Goal: Complete application form: Complete application form

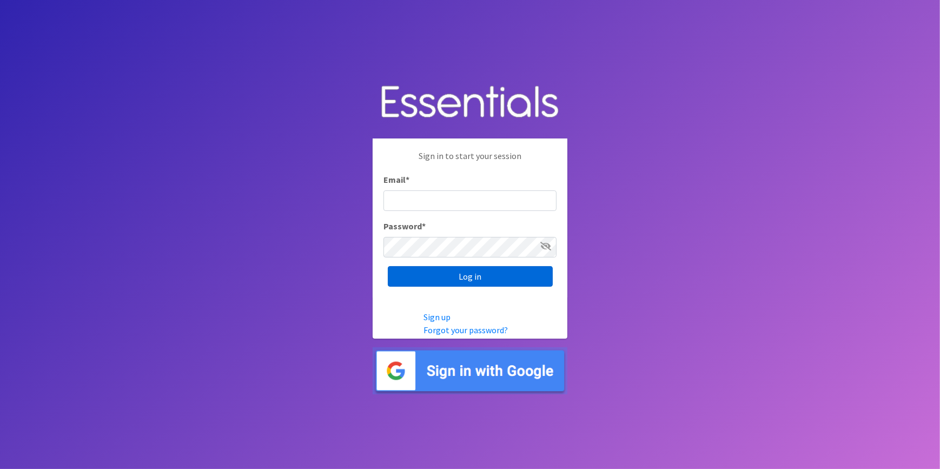
type input "[PERSON_NAME][EMAIL_ADDRESS][DOMAIN_NAME]"
drag, startPoint x: 462, startPoint y: 279, endPoint x: 450, endPoint y: 286, distance: 13.4
click at [461, 279] on input "Log in" at bounding box center [470, 276] width 165 height 21
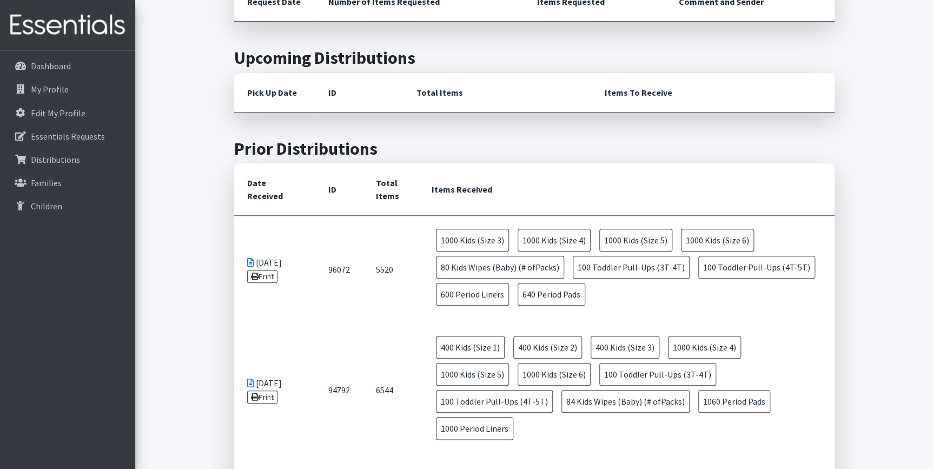
scroll to position [393, 0]
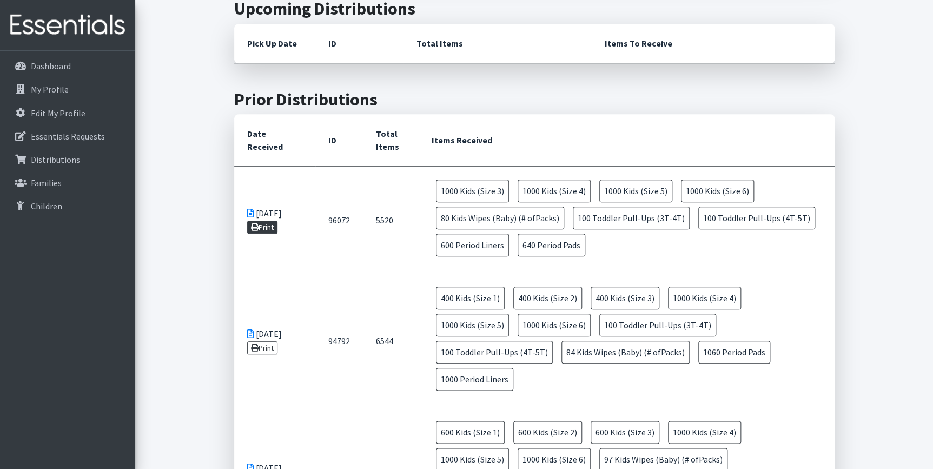
drag, startPoint x: 274, startPoint y: 227, endPoint x: 269, endPoint y: 231, distance: 6.2
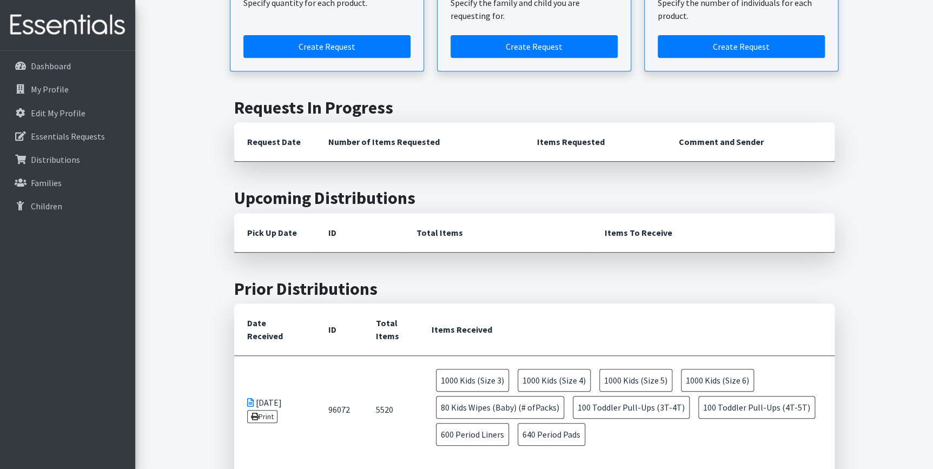
scroll to position [147, 0]
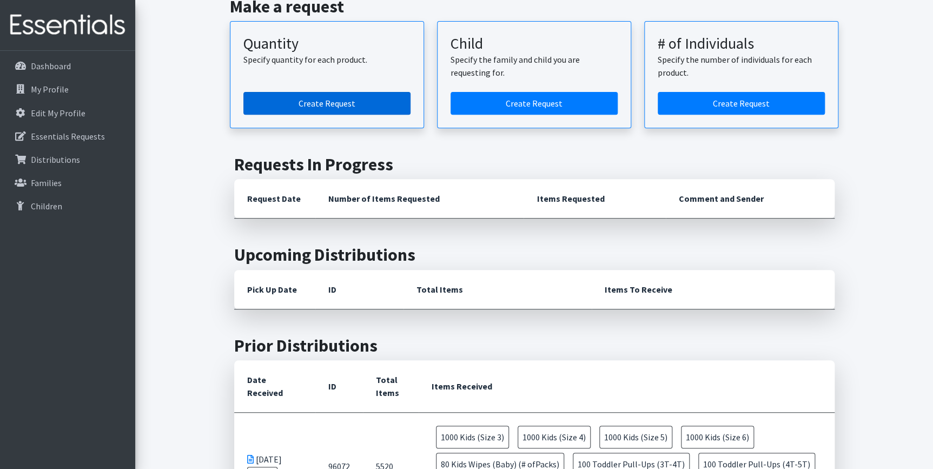
click at [335, 104] on link "Create Request" at bounding box center [326, 103] width 167 height 23
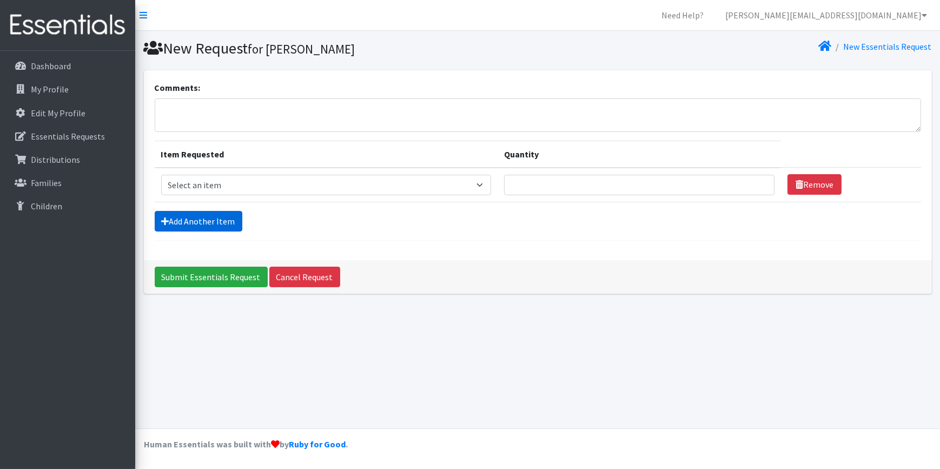
click at [200, 227] on link "Add Another Item" at bounding box center [199, 221] width 88 height 21
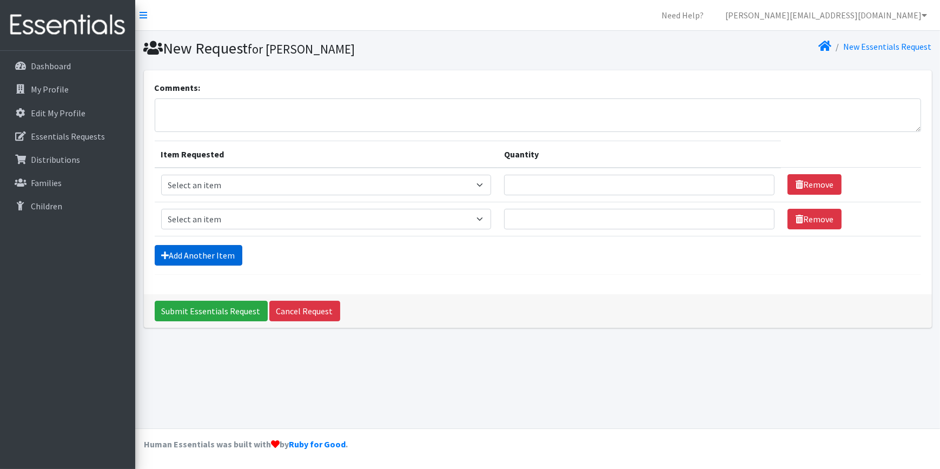
click at [207, 255] on link "Add Another Item" at bounding box center [199, 255] width 88 height 21
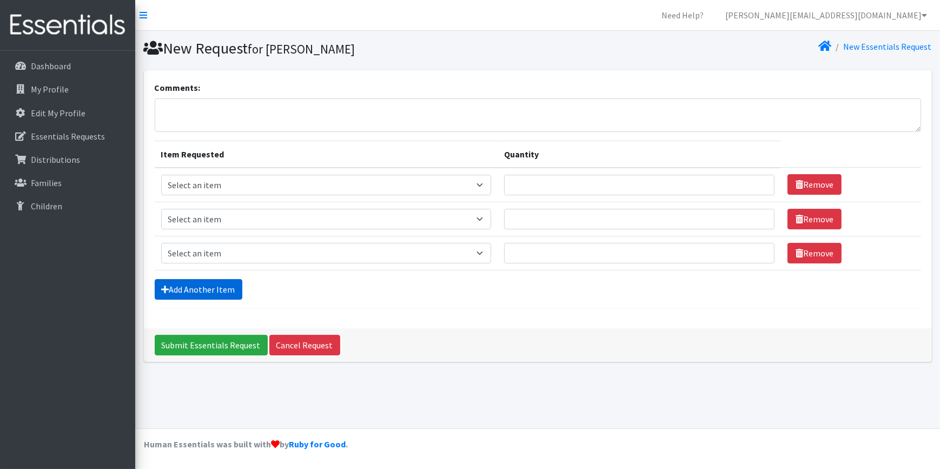
click at [206, 288] on link "Add Another Item" at bounding box center [199, 289] width 88 height 21
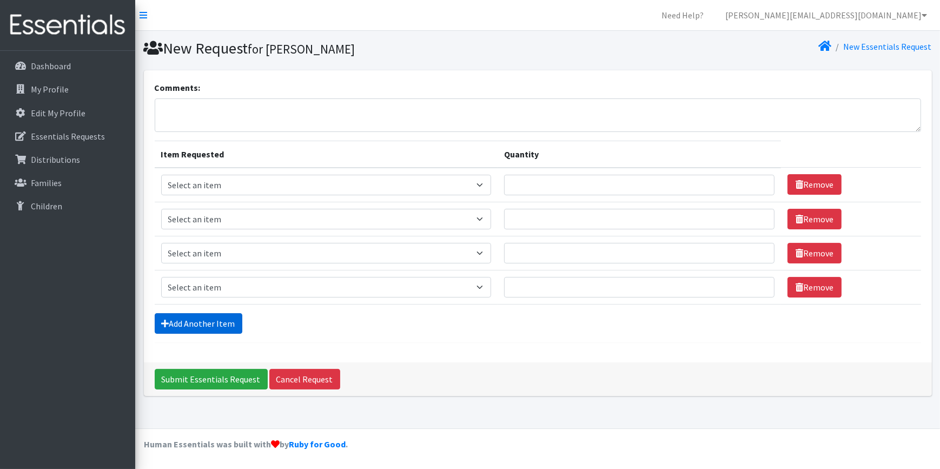
click at [205, 318] on link "Add Another Item" at bounding box center [199, 323] width 88 height 21
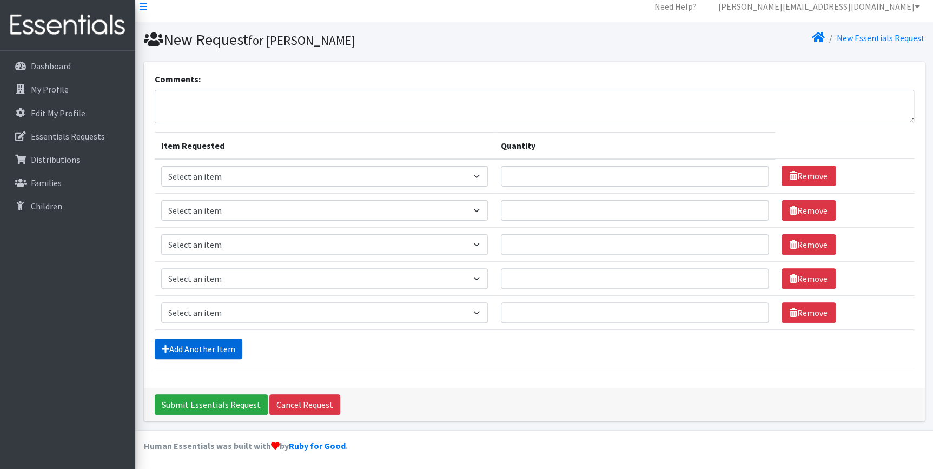
click at [208, 342] on link "Add Another Item" at bounding box center [199, 349] width 88 height 21
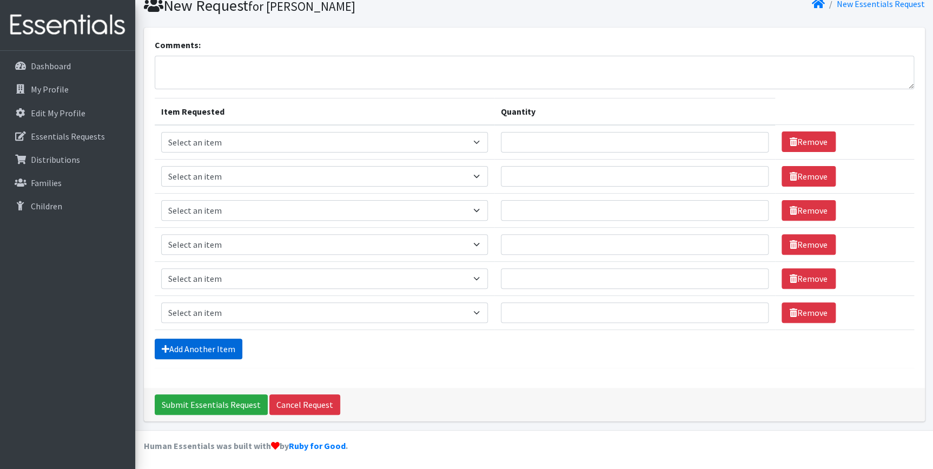
click at [210, 353] on link "Add Another Item" at bounding box center [199, 349] width 88 height 21
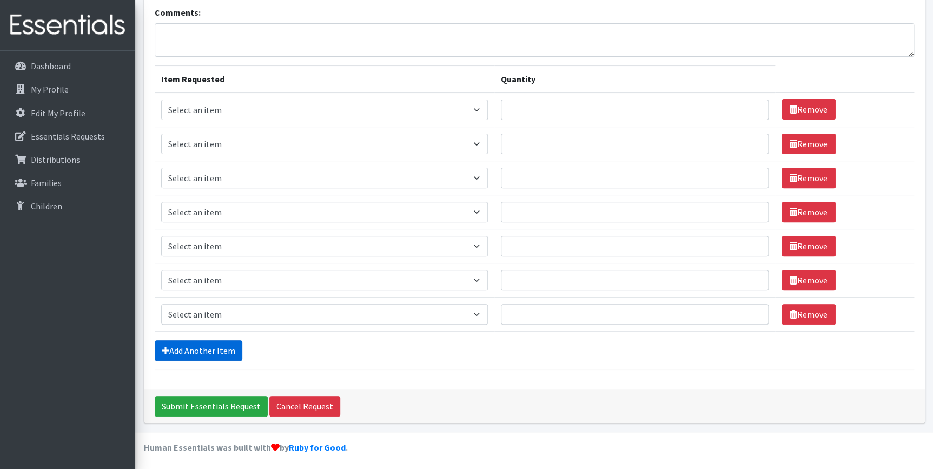
scroll to position [77, 0]
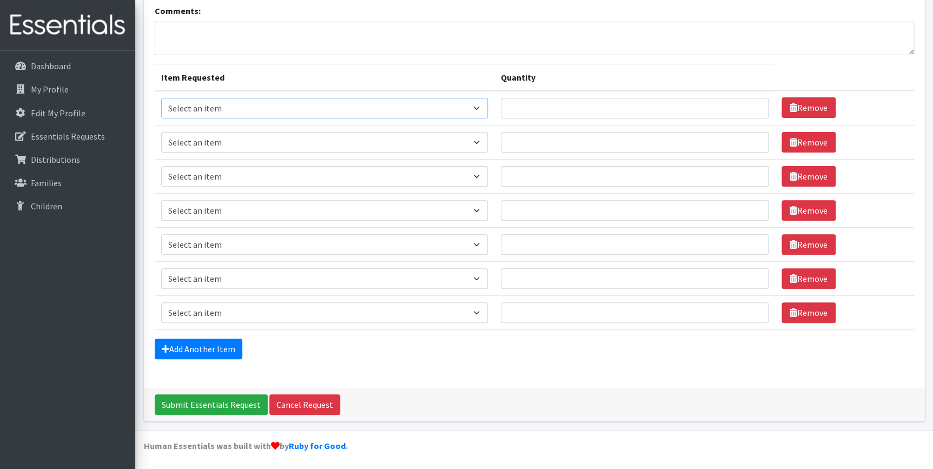
click at [217, 103] on select "Select an item Baby Formula Kids (Newborn) Kids (Preemie) Kids (Size 1) Kids (S…" at bounding box center [324, 108] width 327 height 21
select select "453"
click at [161, 98] on select "Select an item Baby Formula Kids (Newborn) Kids (Preemie) Kids (Size 1) Kids (S…" at bounding box center [324, 108] width 327 height 21
drag, startPoint x: 203, startPoint y: 145, endPoint x: 201, endPoint y: 150, distance: 6.0
click at [203, 145] on select "Select an item Baby Formula Kids (Newborn) Kids (Preemie) Kids (Size 1) Kids (S…" at bounding box center [324, 142] width 327 height 21
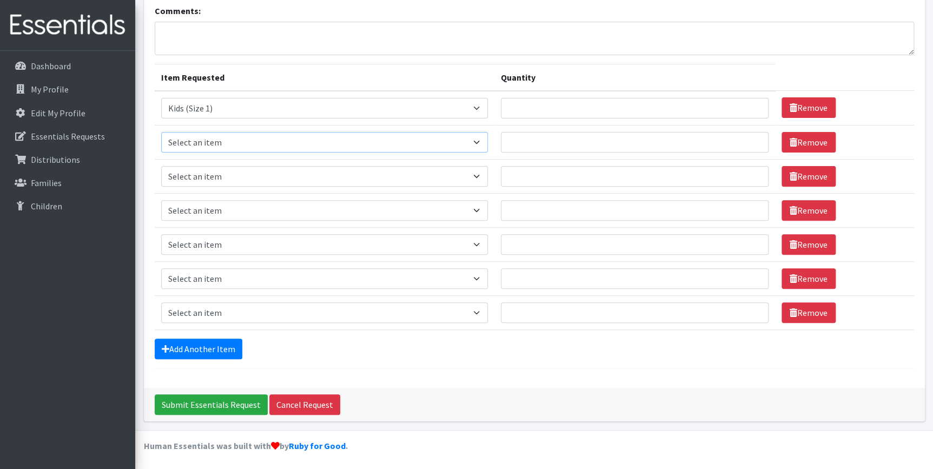
select select "440"
click at [161, 132] on select "Select an item Baby Formula Kids (Newborn) Kids (Preemie) Kids (Size 1) Kids (S…" at bounding box center [324, 142] width 327 height 21
click at [199, 167] on select "Select an item Baby Formula Kids (Newborn) Kids (Preemie) Kids (Size 1) Kids (S…" at bounding box center [324, 176] width 327 height 21
select select "442"
click at [161, 166] on select "Select an item Baby Formula Kids (Newborn) Kids (Preemie) Kids (Size 1) Kids (S…" at bounding box center [324, 176] width 327 height 21
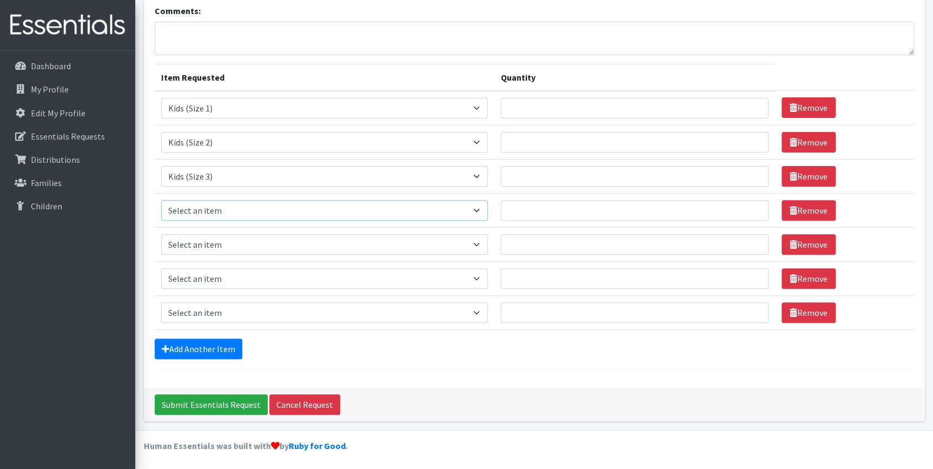
click at [197, 211] on select "Select an item Baby Formula Kids (Newborn) Kids (Preemie) Kids (Size 1) Kids (S…" at bounding box center [324, 210] width 327 height 21
select select "459"
click at [161, 200] on select "Select an item Baby Formula Kids (Newborn) Kids (Preemie) Kids (Size 1) Kids (S…" at bounding box center [324, 210] width 327 height 21
click at [212, 244] on select "Select an item Baby Formula Kids (Newborn) Kids (Preemie) Kids (Size 1) Kids (S…" at bounding box center [324, 244] width 327 height 21
select select "460"
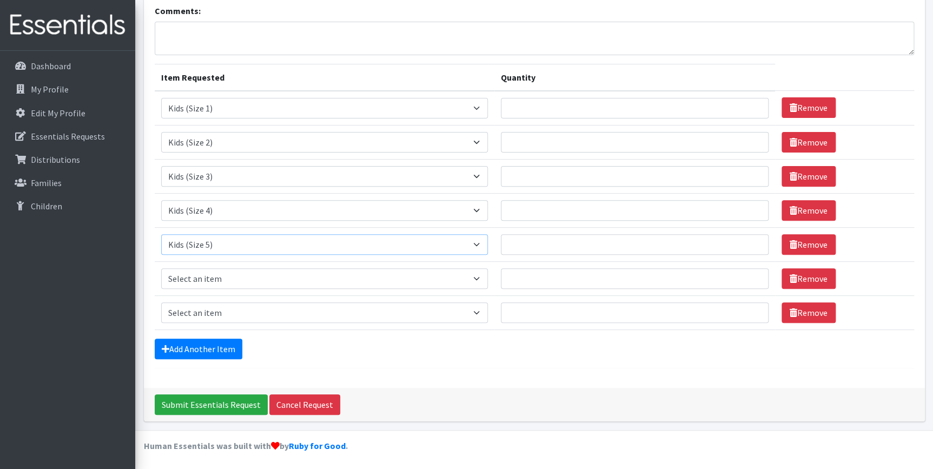
click at [161, 234] on select "Select an item Baby Formula Kids (Newborn) Kids (Preemie) Kids (Size 1) Kids (S…" at bounding box center [324, 244] width 327 height 21
click at [227, 280] on select "Select an item Baby Formula Kids (Newborn) Kids (Preemie) Kids (Size 1) Kids (S…" at bounding box center [324, 278] width 327 height 21
select select "462"
click at [161, 268] on select "Select an item Baby Formula Kids (Newborn) Kids (Preemie) Kids (Size 1) Kids (S…" at bounding box center [324, 278] width 327 height 21
click at [207, 314] on select "Select an item Baby Formula Kids (Newborn) Kids (Preemie) Kids (Size 1) Kids (S…" at bounding box center [324, 312] width 327 height 21
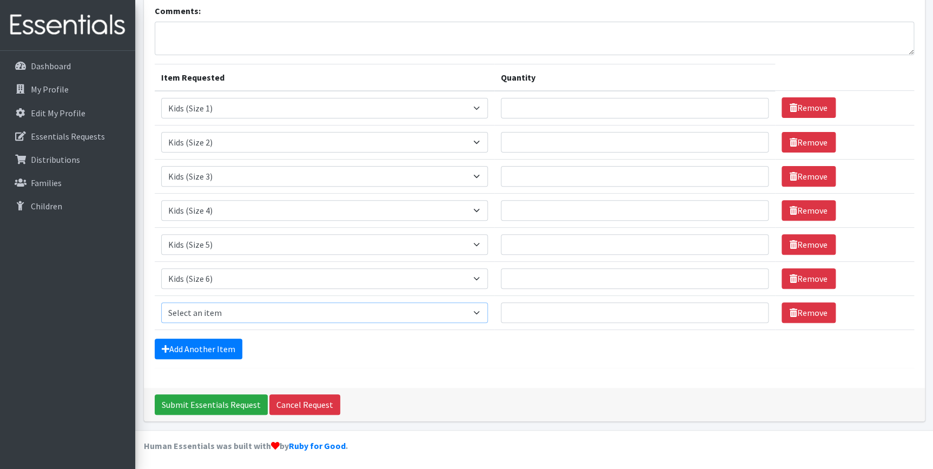
select select "434"
click at [161, 302] on select "Select an item Baby Formula Kids (Newborn) Kids (Preemie) Kids (Size 1) Kids (S…" at bounding box center [324, 312] width 327 height 21
click at [208, 341] on link "Add Another Item" at bounding box center [199, 349] width 88 height 21
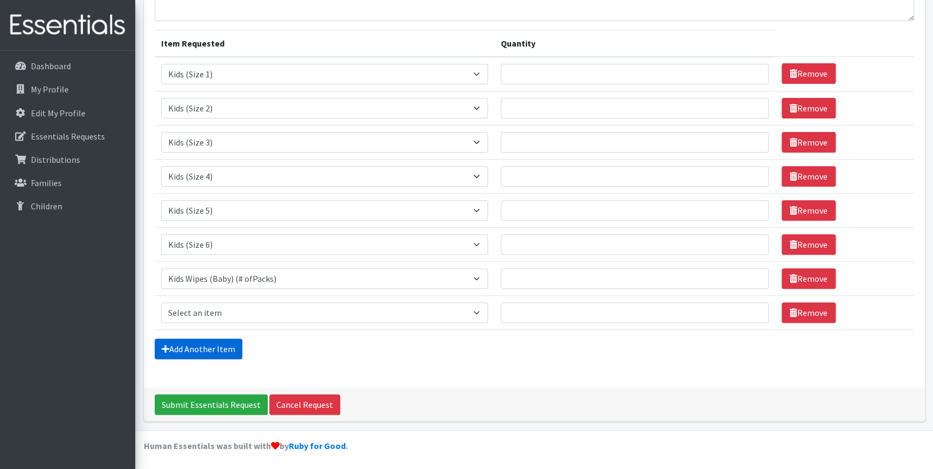
click at [207, 351] on link "Add Another Item" at bounding box center [199, 349] width 88 height 21
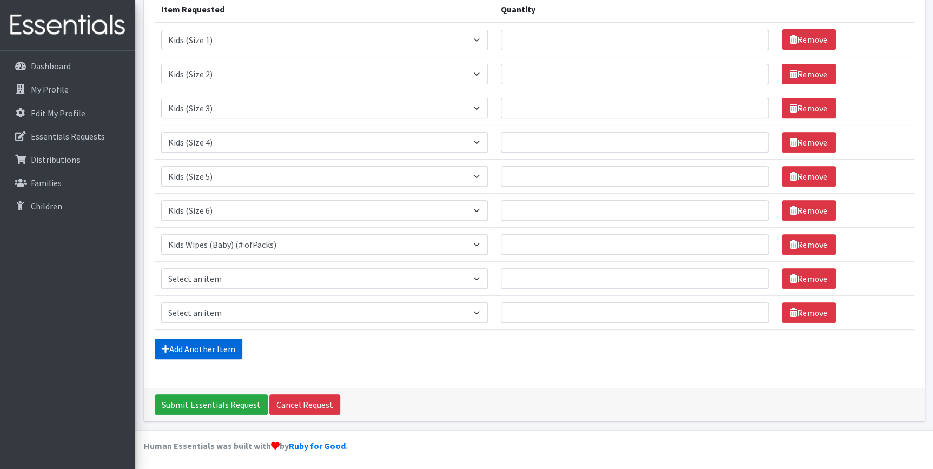
click at [207, 351] on link "Add Another Item" at bounding box center [199, 349] width 88 height 21
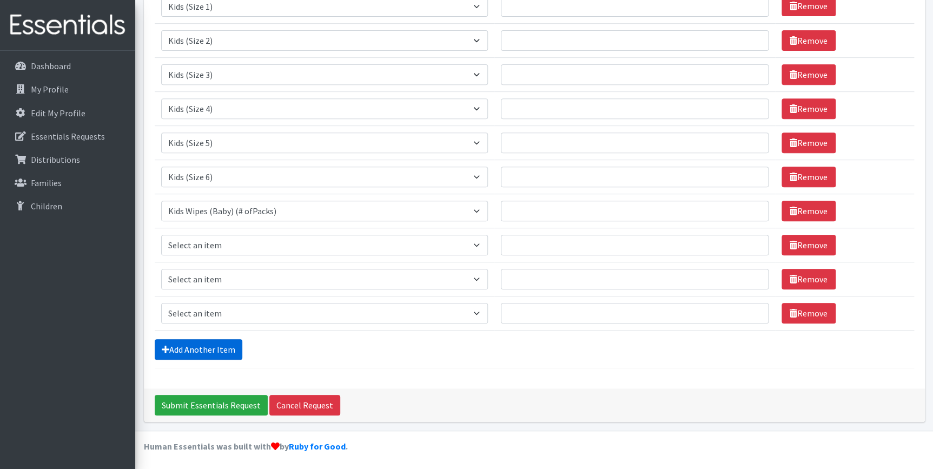
click at [207, 351] on link "Add Another Item" at bounding box center [199, 349] width 88 height 21
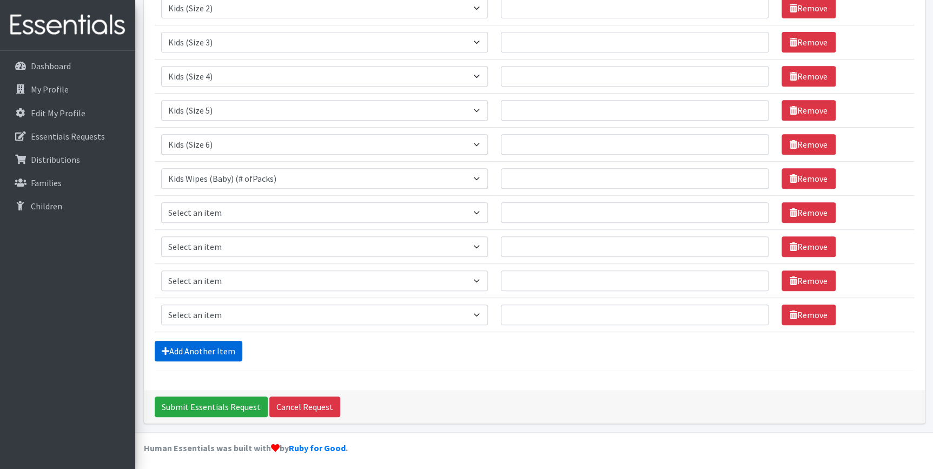
scroll to position [213, 0]
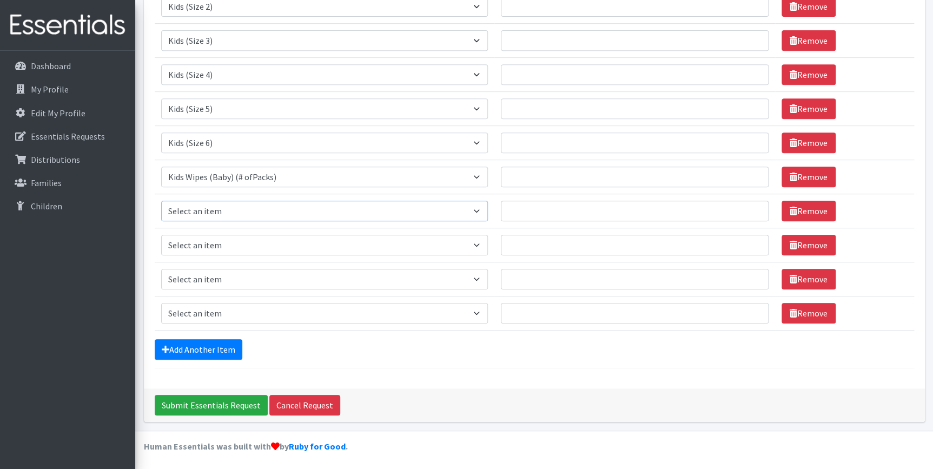
click at [195, 210] on select "Select an item Baby Formula Kids (Newborn) Kids (Preemie) Kids (Size 1) Kids (S…" at bounding box center [324, 211] width 327 height 21
select select "445"
click at [161, 201] on select "Select an item Baby Formula Kids (Newborn) Kids (Preemie) Kids (Size 1) Kids (S…" at bounding box center [324, 211] width 327 height 21
click at [210, 241] on select "Select an item Baby Formula Kids (Newborn) Kids (Preemie) Kids (Size 1) Kids (S…" at bounding box center [324, 245] width 327 height 21
select select "446"
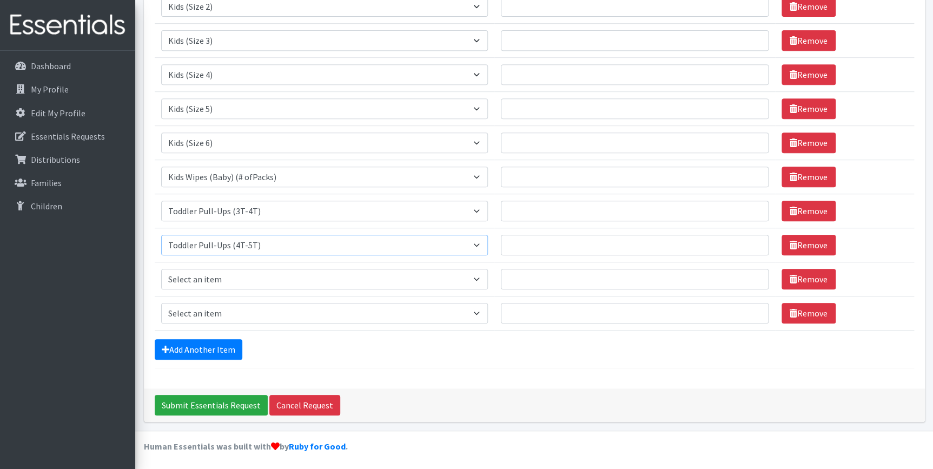
click at [161, 235] on select "Select an item Baby Formula Kids (Newborn) Kids (Preemie) Kids (Size 1) Kids (S…" at bounding box center [324, 245] width 327 height 21
click at [213, 281] on select "Select an item Baby Formula Kids (Newborn) Kids (Preemie) Kids (Size 1) Kids (S…" at bounding box center [324, 279] width 327 height 21
click at [219, 272] on select "Select an item Baby Formula Kids (Newborn) Kids (Preemie) Kids (Size 1) Kids (S…" at bounding box center [324, 279] width 327 height 21
select select "1534"
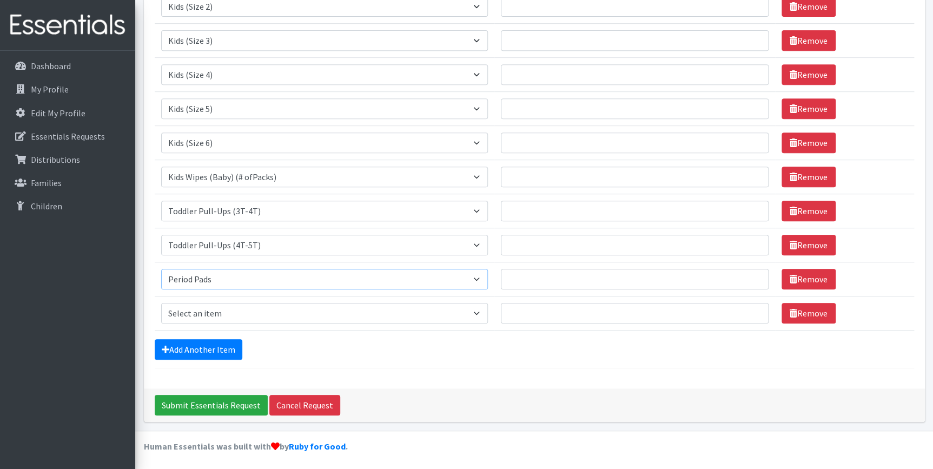
click at [161, 269] on select "Select an item Baby Formula Kids (Newborn) Kids (Preemie) Kids (Size 1) Kids (S…" at bounding box center [324, 279] width 327 height 21
click at [225, 312] on select "Select an item Baby Formula Kids (Newborn) Kids (Preemie) Kids (Size 1) Kids (S…" at bounding box center [324, 313] width 327 height 21
select select "1535"
click at [161, 303] on select "Select an item Baby Formula Kids (Newborn) Kids (Preemie) Kids (Size 1) Kids (S…" at bounding box center [324, 313] width 327 height 21
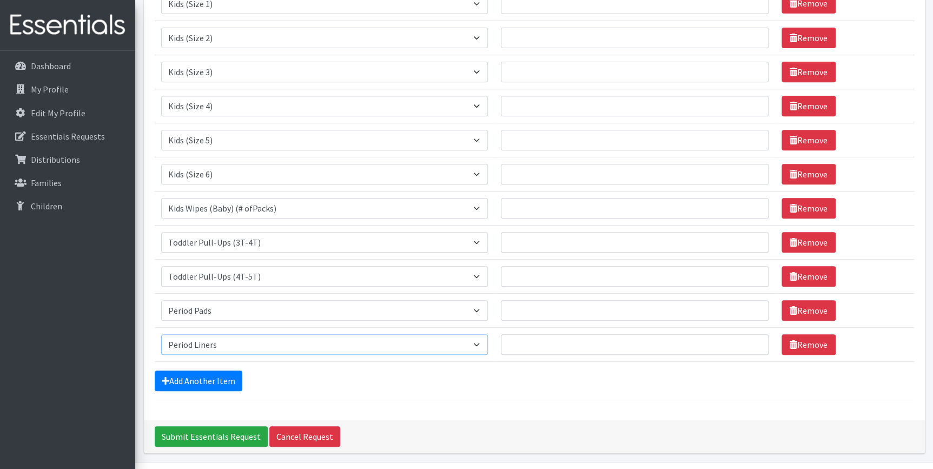
scroll to position [163, 0]
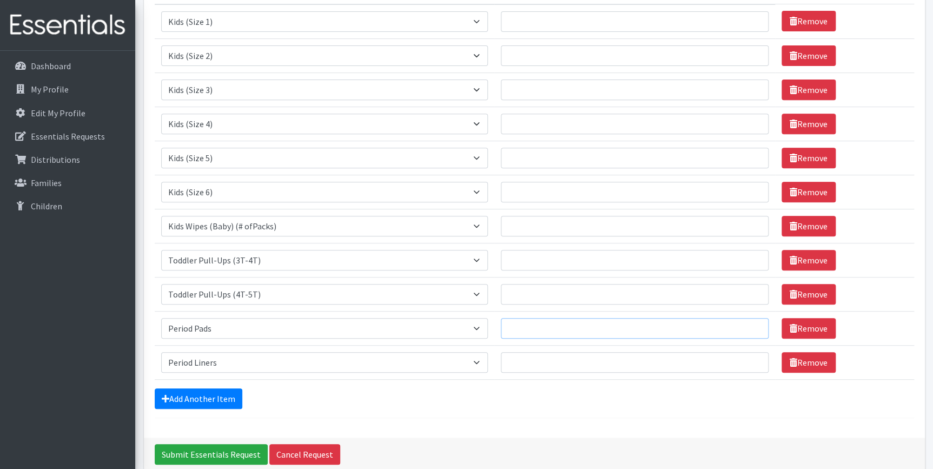
click at [583, 336] on input "Quantity" at bounding box center [635, 328] width 268 height 21
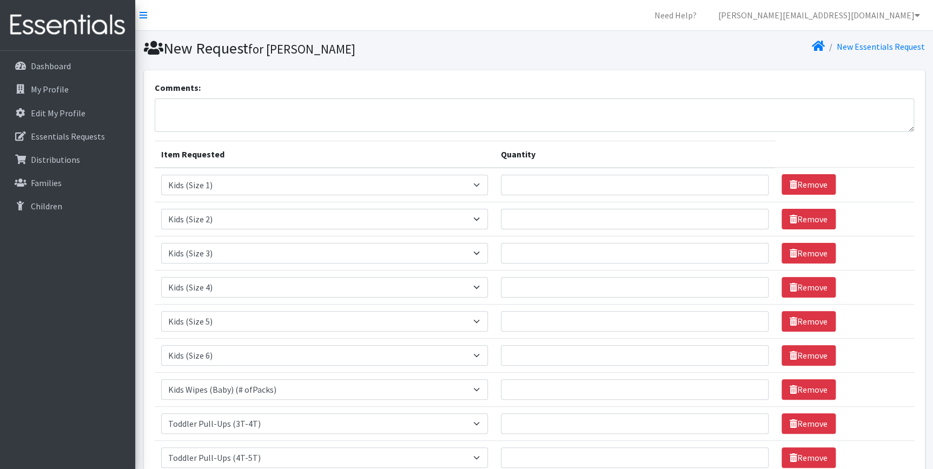
scroll to position [147, 0]
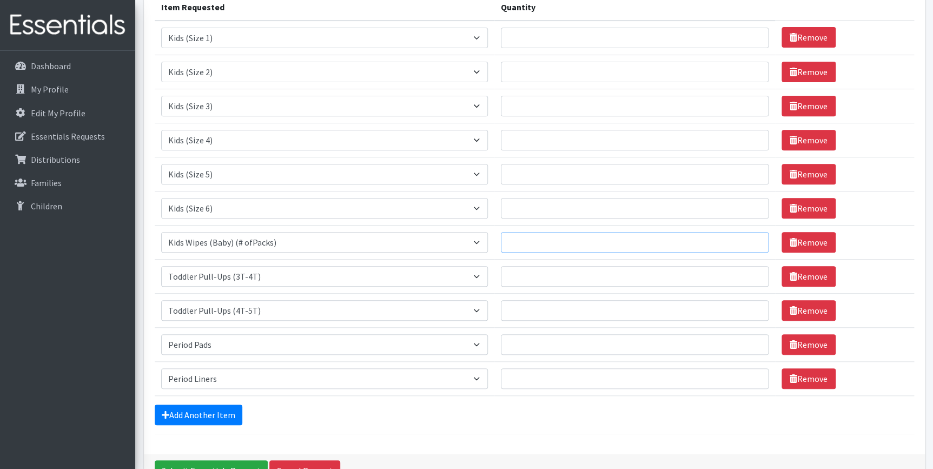
click at [550, 242] on input "Quantity" at bounding box center [635, 242] width 268 height 21
click at [571, 267] on input "Quantity" at bounding box center [635, 276] width 268 height 21
drag, startPoint x: 555, startPoint y: 242, endPoint x: 506, endPoint y: 251, distance: 49.5
click at [506, 251] on td "Quantity 300" at bounding box center [635, 242] width 281 height 34
type input "100"
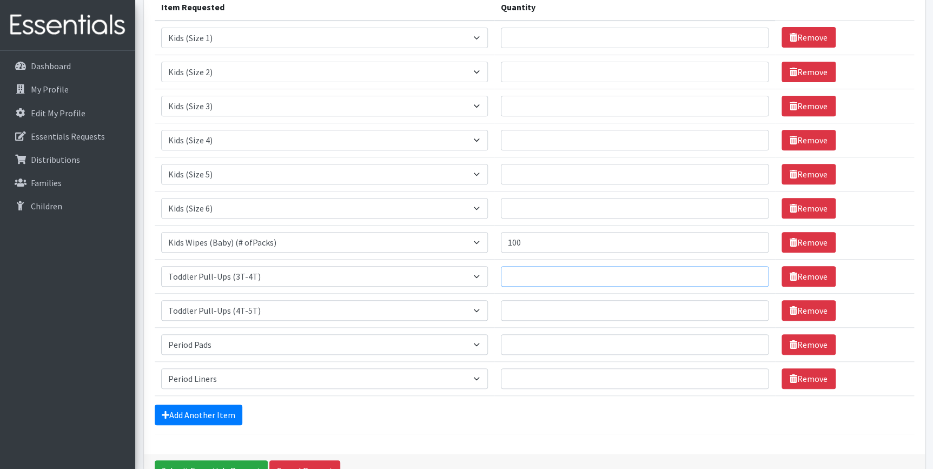
click at [560, 270] on input "Quantity" at bounding box center [635, 276] width 268 height 21
type input "150"
click at [546, 307] on input "Quantity" at bounding box center [635, 310] width 268 height 21
type input "150"
click at [529, 341] on input "Quantity" at bounding box center [635, 344] width 268 height 21
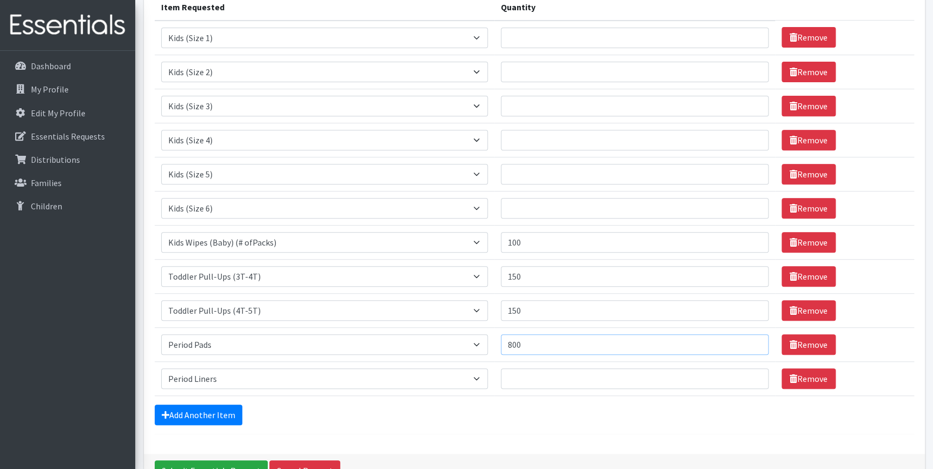
type input "800"
click at [521, 372] on input "Quantity" at bounding box center [635, 378] width 268 height 21
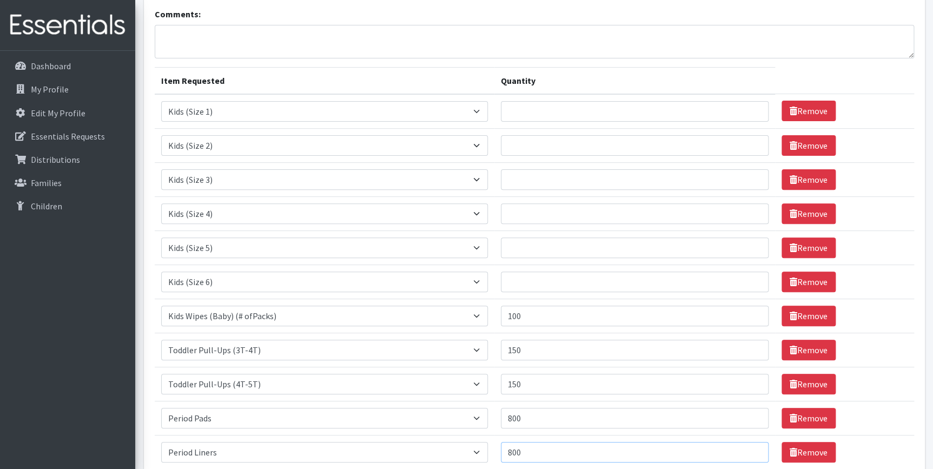
scroll to position [49, 0]
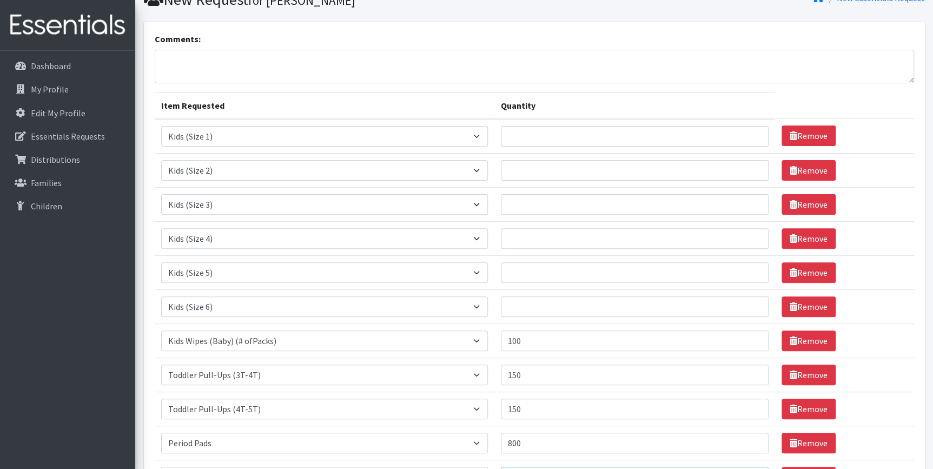
type input "800"
click at [536, 135] on input "Quantity" at bounding box center [635, 136] width 268 height 21
type input "100"
click at [553, 163] on input "Quantity" at bounding box center [635, 170] width 268 height 21
type input "100"
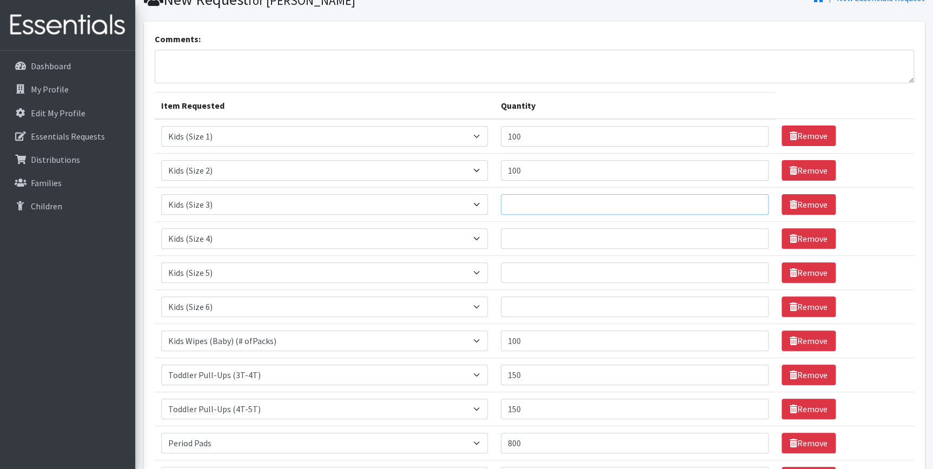
click at [545, 200] on input "Quantity" at bounding box center [635, 204] width 268 height 21
click at [576, 232] on input "Quantity" at bounding box center [635, 238] width 268 height 21
drag, startPoint x: 566, startPoint y: 201, endPoint x: 505, endPoint y: 202, distance: 60.6
click at [505, 202] on td "Quantity 300" at bounding box center [635, 204] width 281 height 34
type input "600"
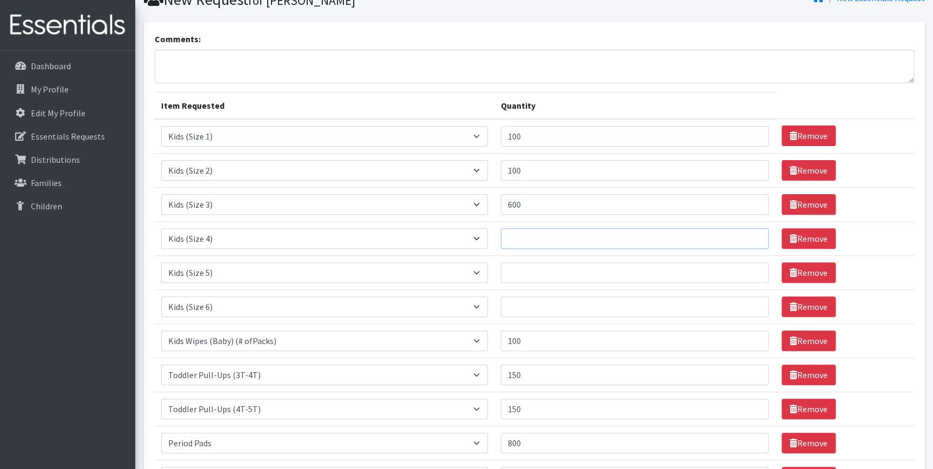
click at [541, 245] on input "Quantity" at bounding box center [635, 238] width 268 height 21
type input "1000"
click at [511, 263] on input "Quantity" at bounding box center [635, 272] width 268 height 21
type input "1000"
click at [565, 301] on input "Quantity" at bounding box center [635, 306] width 268 height 21
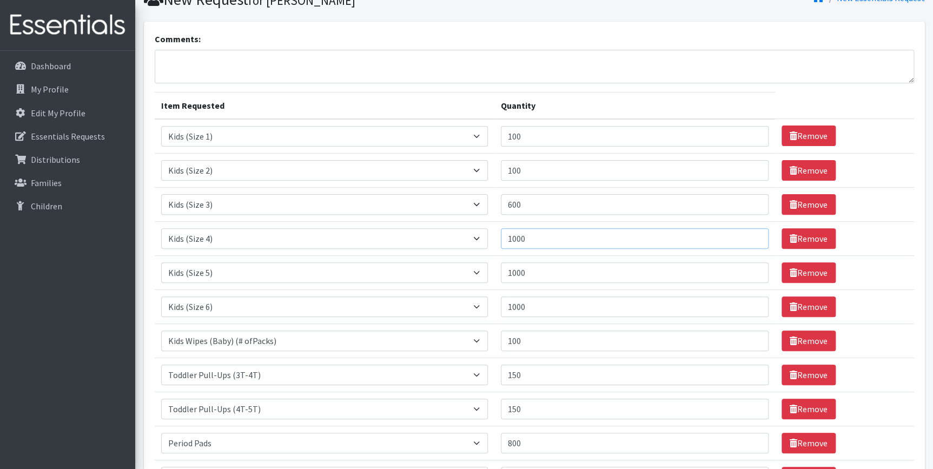
click at [589, 236] on input "1000" at bounding box center [635, 238] width 268 height 21
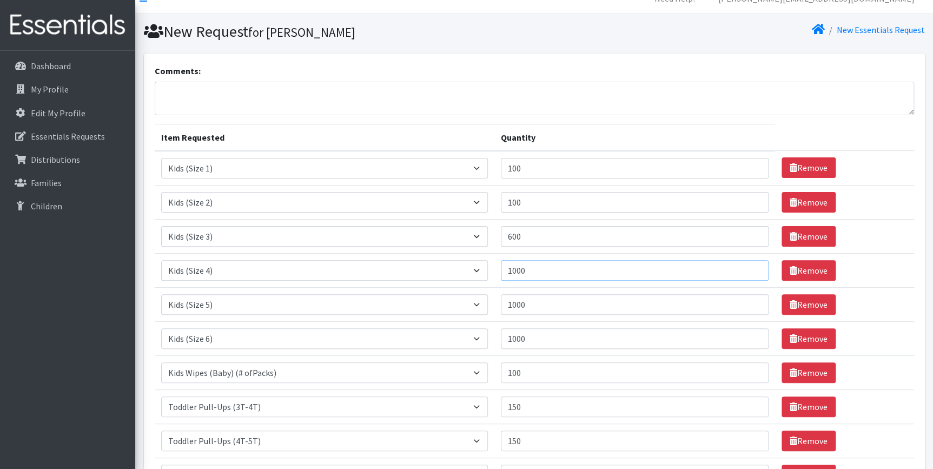
scroll to position [0, 0]
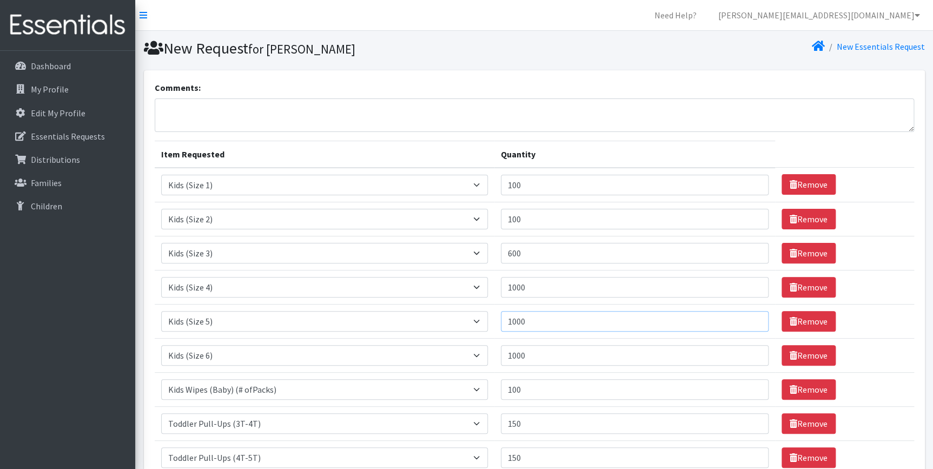
click at [562, 325] on input "1000" at bounding box center [635, 321] width 268 height 21
click at [520, 357] on input "1000" at bounding box center [635, 355] width 268 height 21
type input "1200"
click at [523, 323] on input "1000" at bounding box center [635, 321] width 268 height 21
type input "1200"
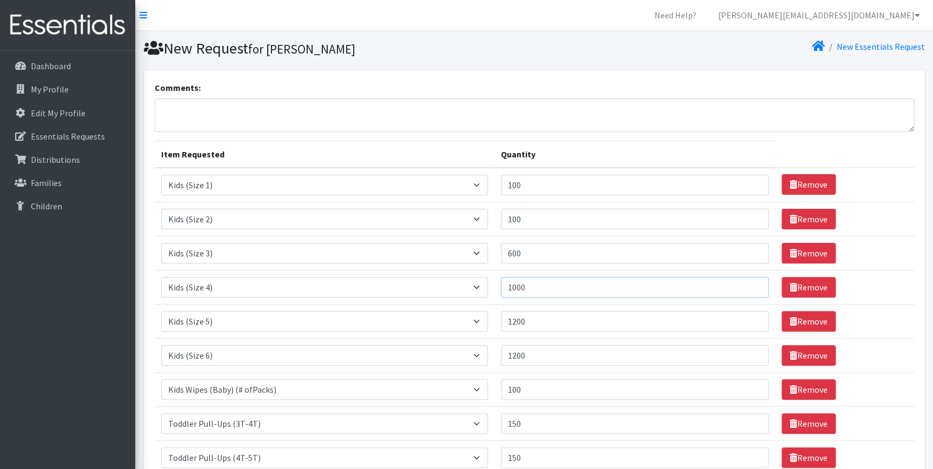
click at [523, 284] on input "1000" at bounding box center [635, 287] width 268 height 21
type input "1200"
click at [524, 352] on input "1200" at bounding box center [635, 355] width 268 height 21
click at [518, 254] on input "600" at bounding box center [635, 253] width 268 height 21
type input "800"
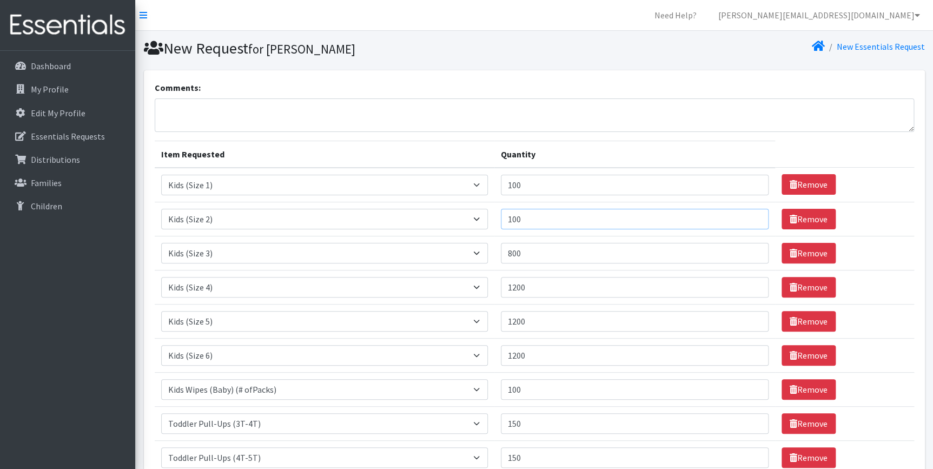
click at [519, 218] on input "100" at bounding box center [635, 219] width 268 height 21
type input "200"
click at [517, 188] on input "100" at bounding box center [635, 185] width 268 height 21
type input "200"
click at [545, 247] on input "800" at bounding box center [635, 253] width 268 height 21
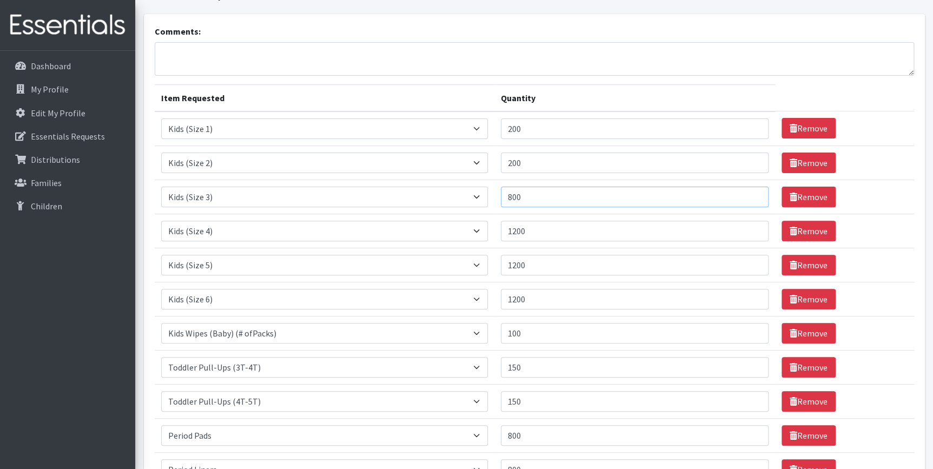
scroll to position [98, 0]
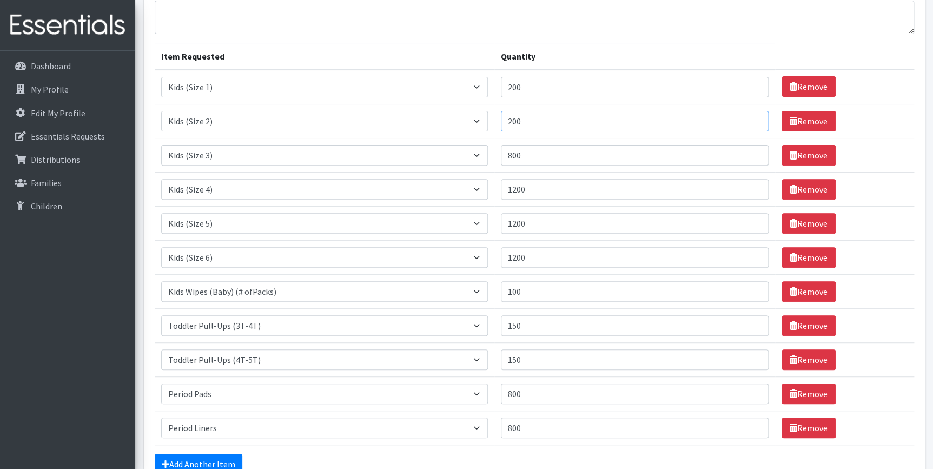
click at [518, 118] on input "200" at bounding box center [635, 121] width 268 height 21
type input "300"
click at [518, 83] on input "200" at bounding box center [635, 87] width 268 height 21
type input "300"
click at [597, 185] on input "1200" at bounding box center [635, 189] width 268 height 21
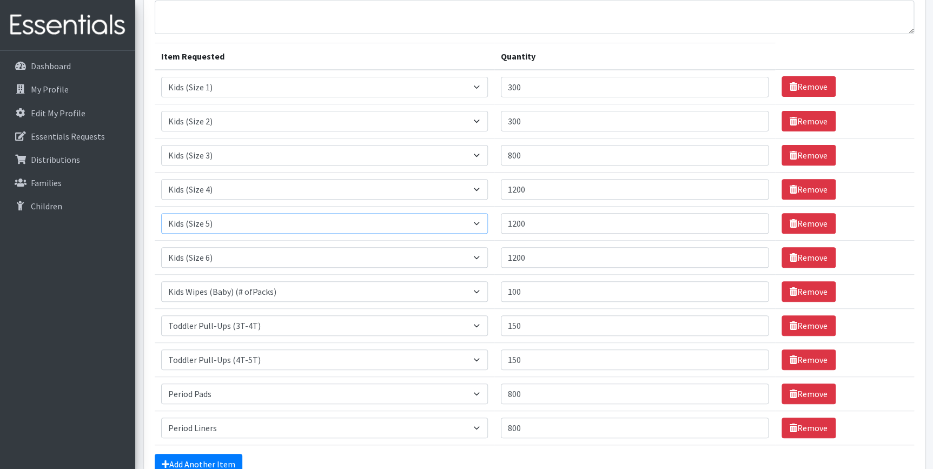
click at [384, 225] on select "Select an item Baby Formula Kids (Newborn) Kids (Preemie) Kids (Size 1) Kids (S…" at bounding box center [324, 223] width 327 height 21
click at [364, 220] on select "Select an item Baby Formula Kids (Newborn) Kids (Preemie) Kids (Size 1) Kids (S…" at bounding box center [324, 223] width 327 height 21
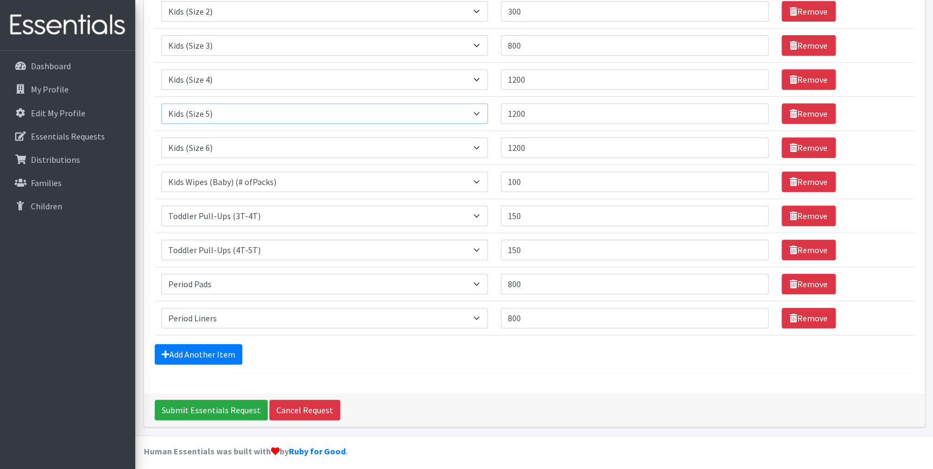
scroll to position [213, 0]
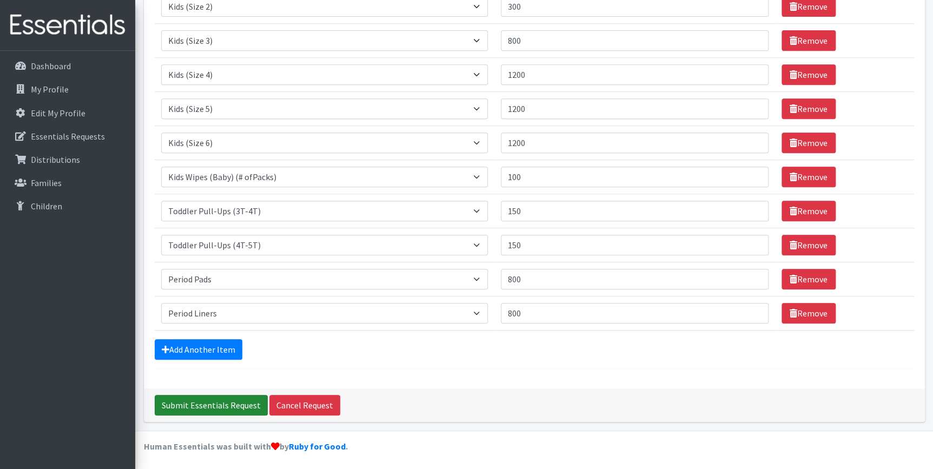
click at [233, 403] on input "Submit Essentials Request" at bounding box center [211, 405] width 113 height 21
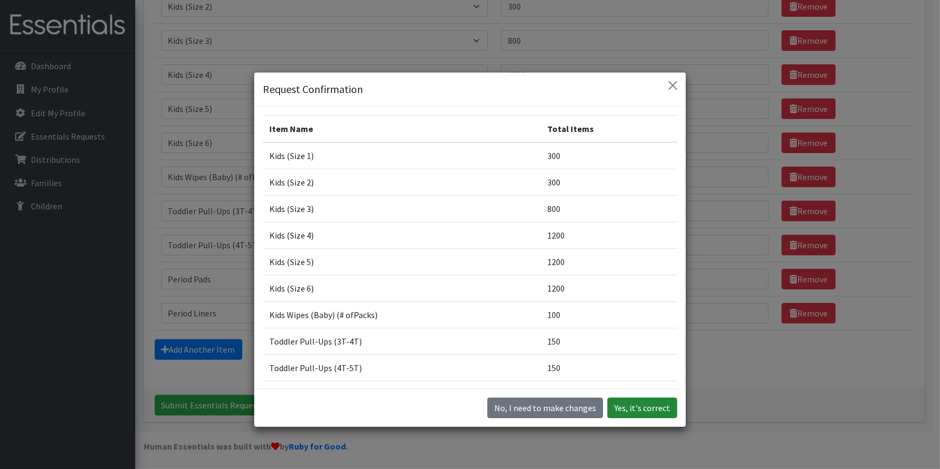
click at [638, 410] on button "Yes, it's correct" at bounding box center [643, 408] width 70 height 21
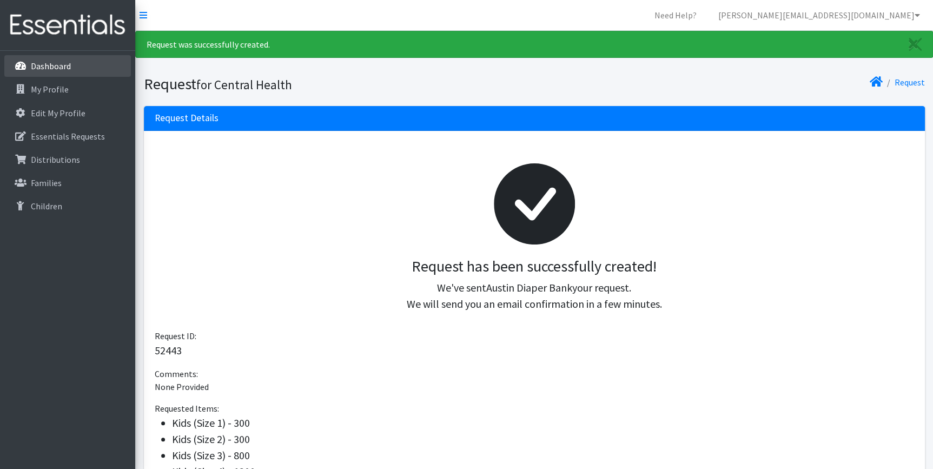
click at [53, 64] on p "Dashboard" at bounding box center [51, 66] width 40 height 11
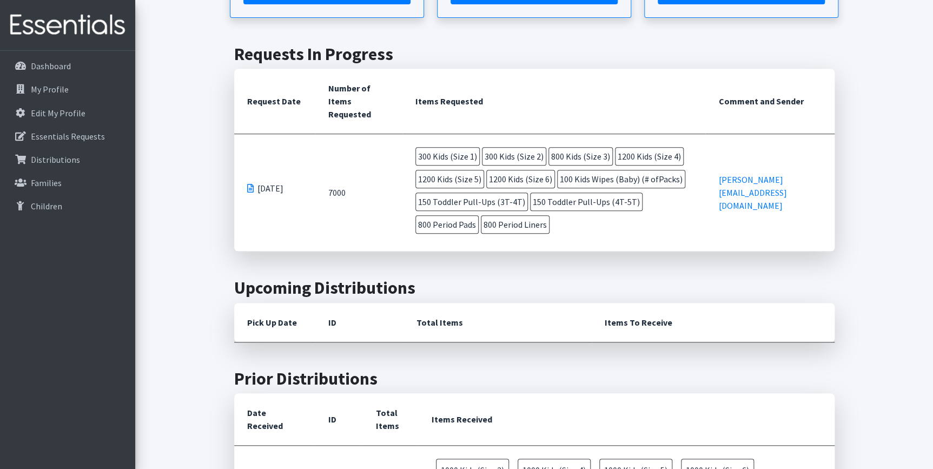
scroll to position [196, 0]
